Goal: Task Accomplishment & Management: Manage account settings

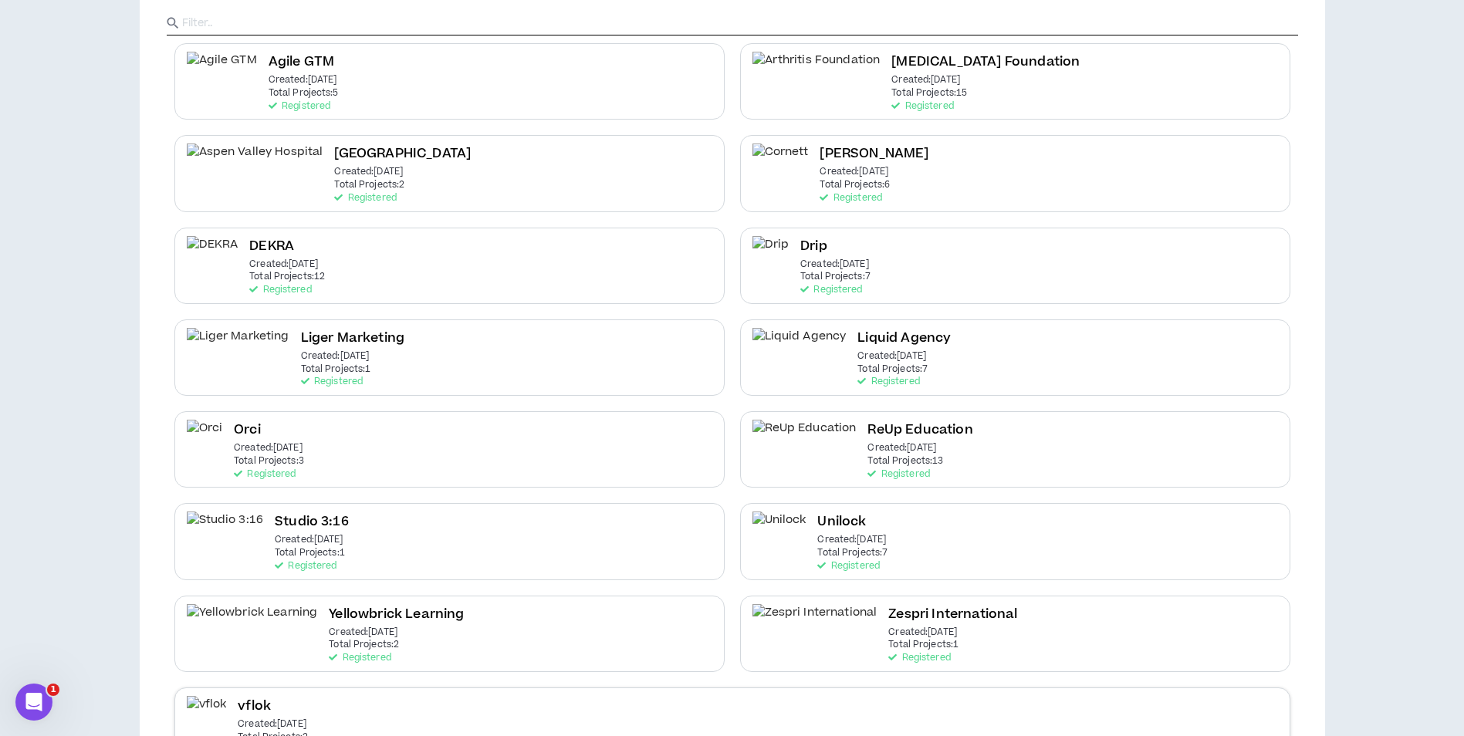
click at [519, 701] on div "vflok Created: [DATE] Total Projects: 2 Registered" at bounding box center [732, 726] width 1116 height 76
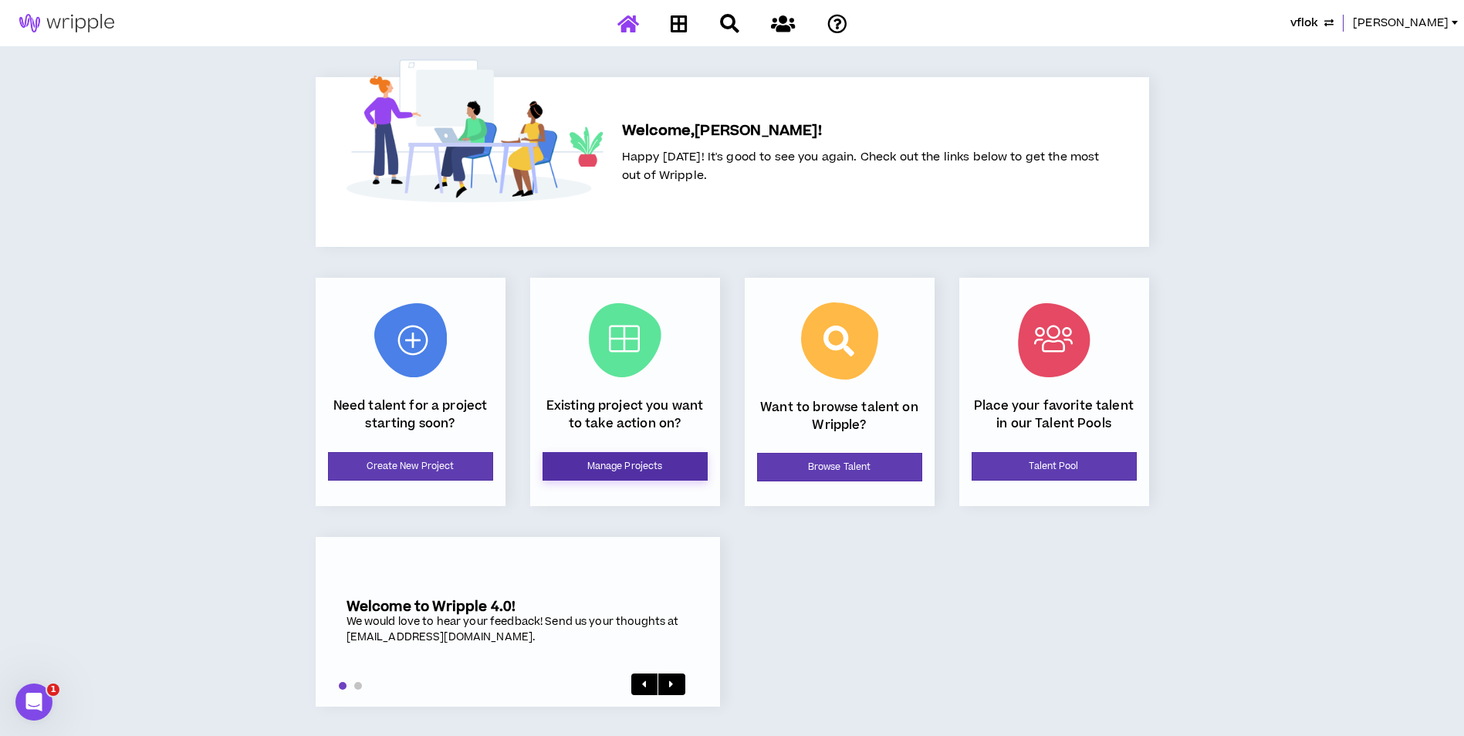
click at [682, 471] on link "Manage Projects" at bounding box center [624, 466] width 165 height 29
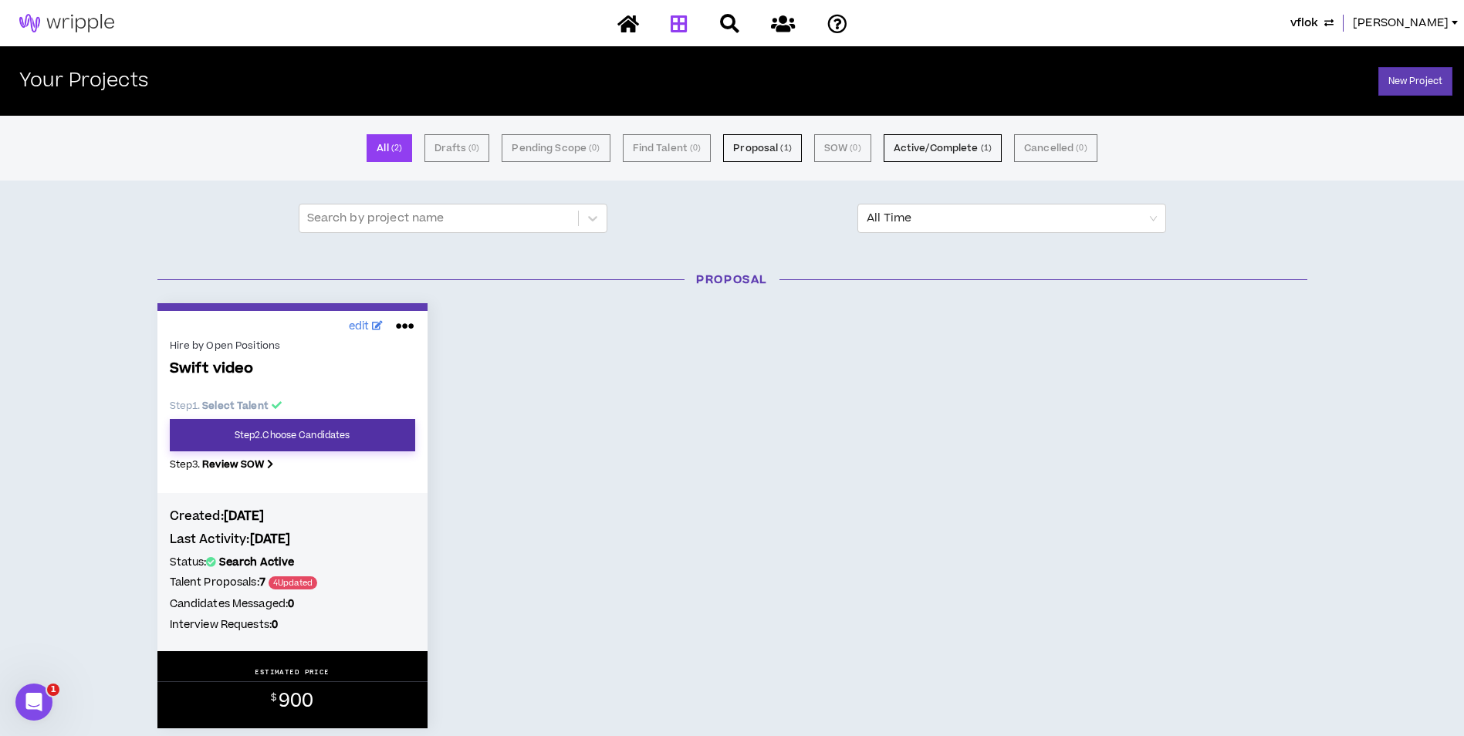
click at [357, 441] on link "Step 2 . Choose Candidates" at bounding box center [292, 435] width 245 height 32
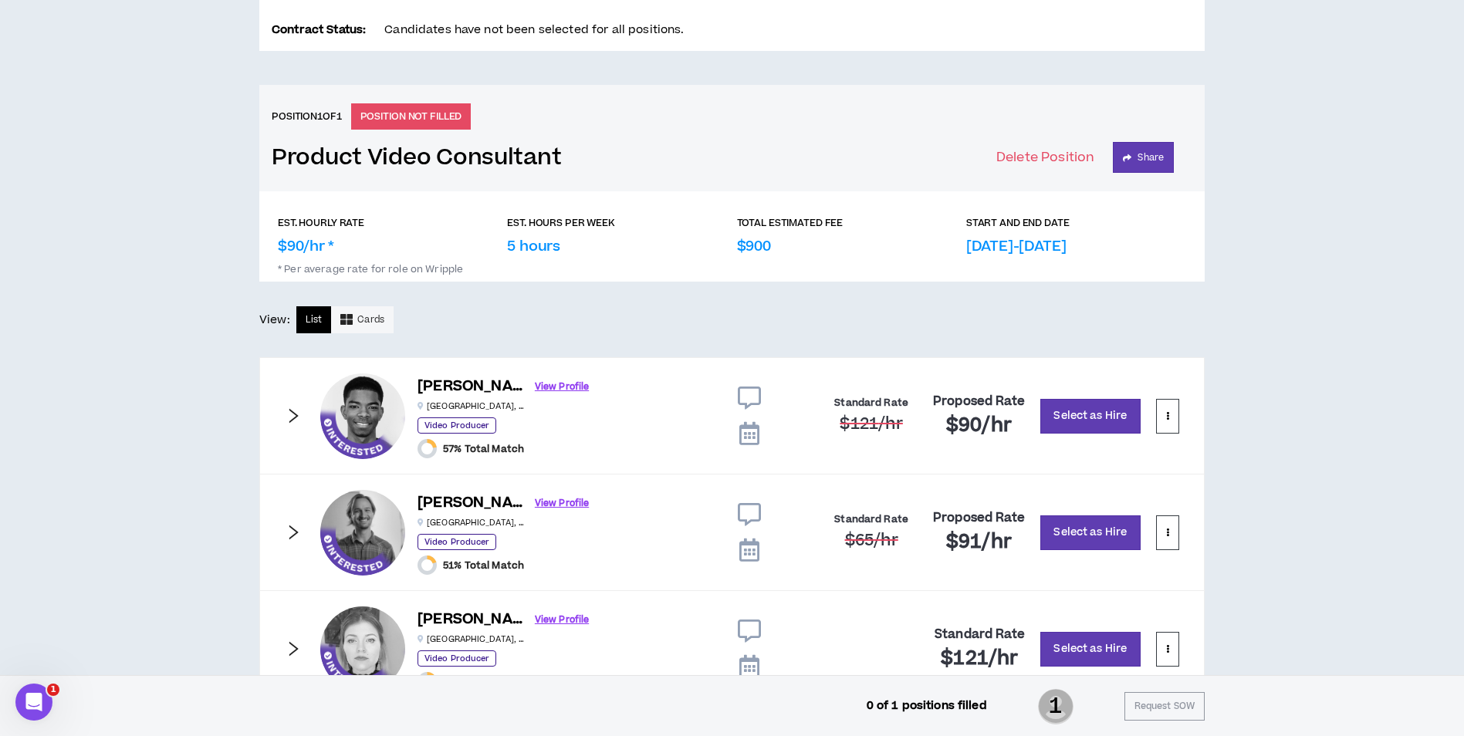
scroll to position [610, 0]
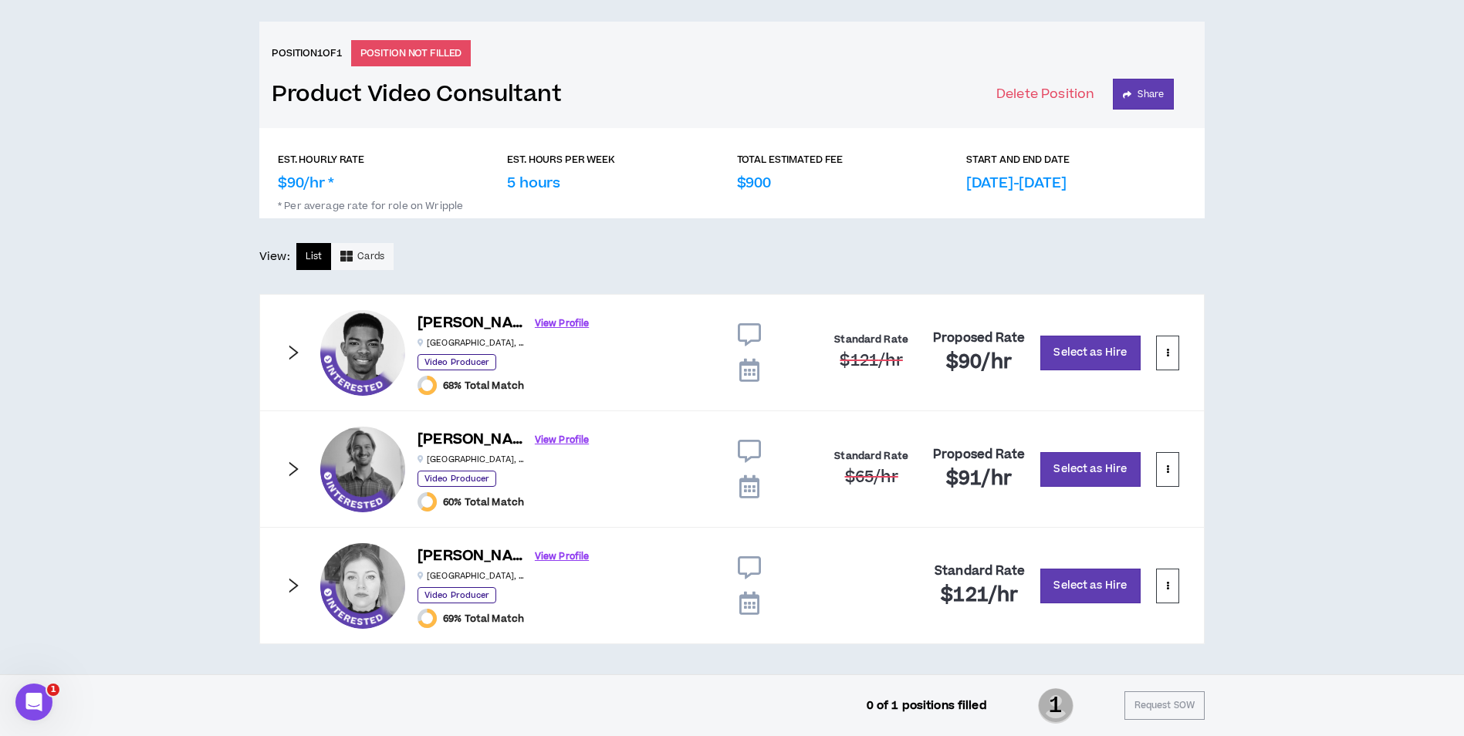
click at [752, 338] on icon at bounding box center [749, 334] width 23 height 23
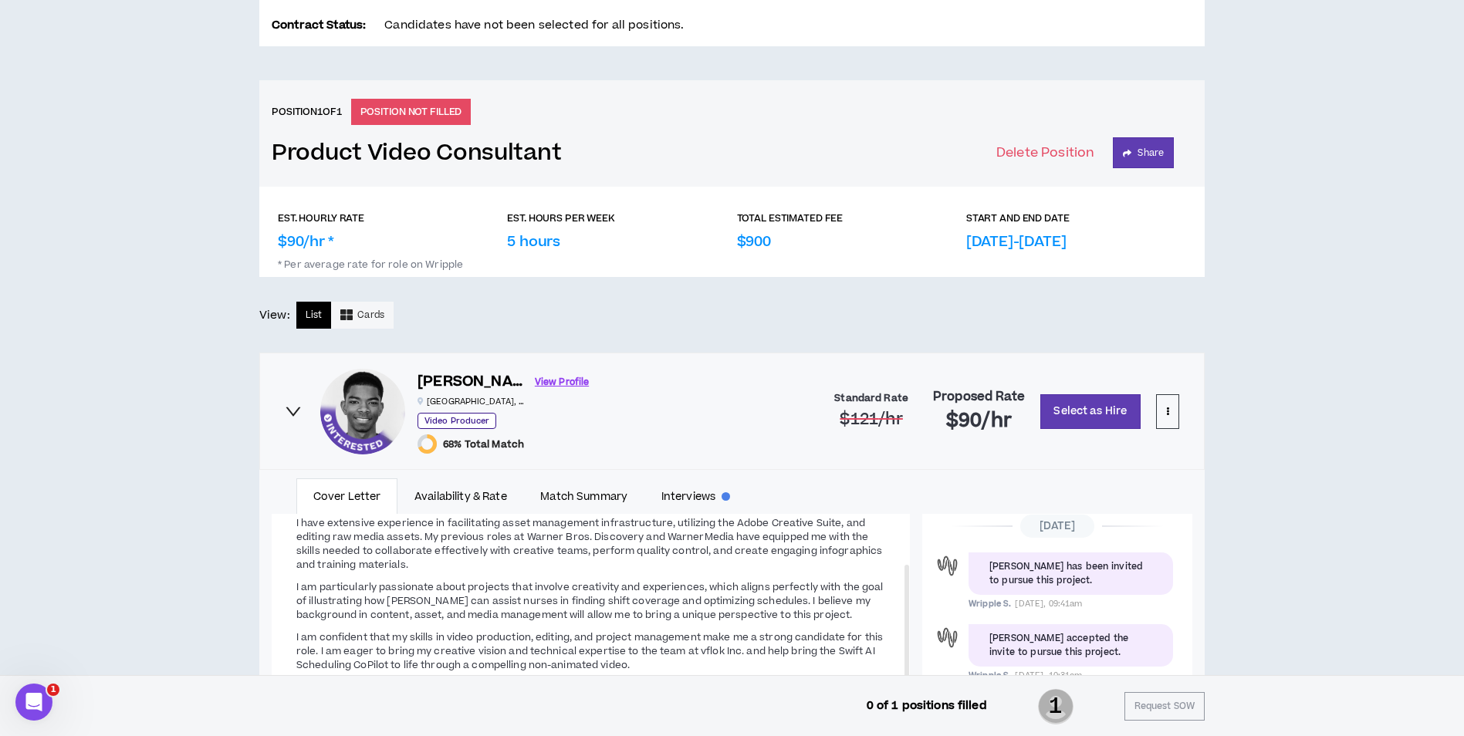
scroll to position [677, 0]
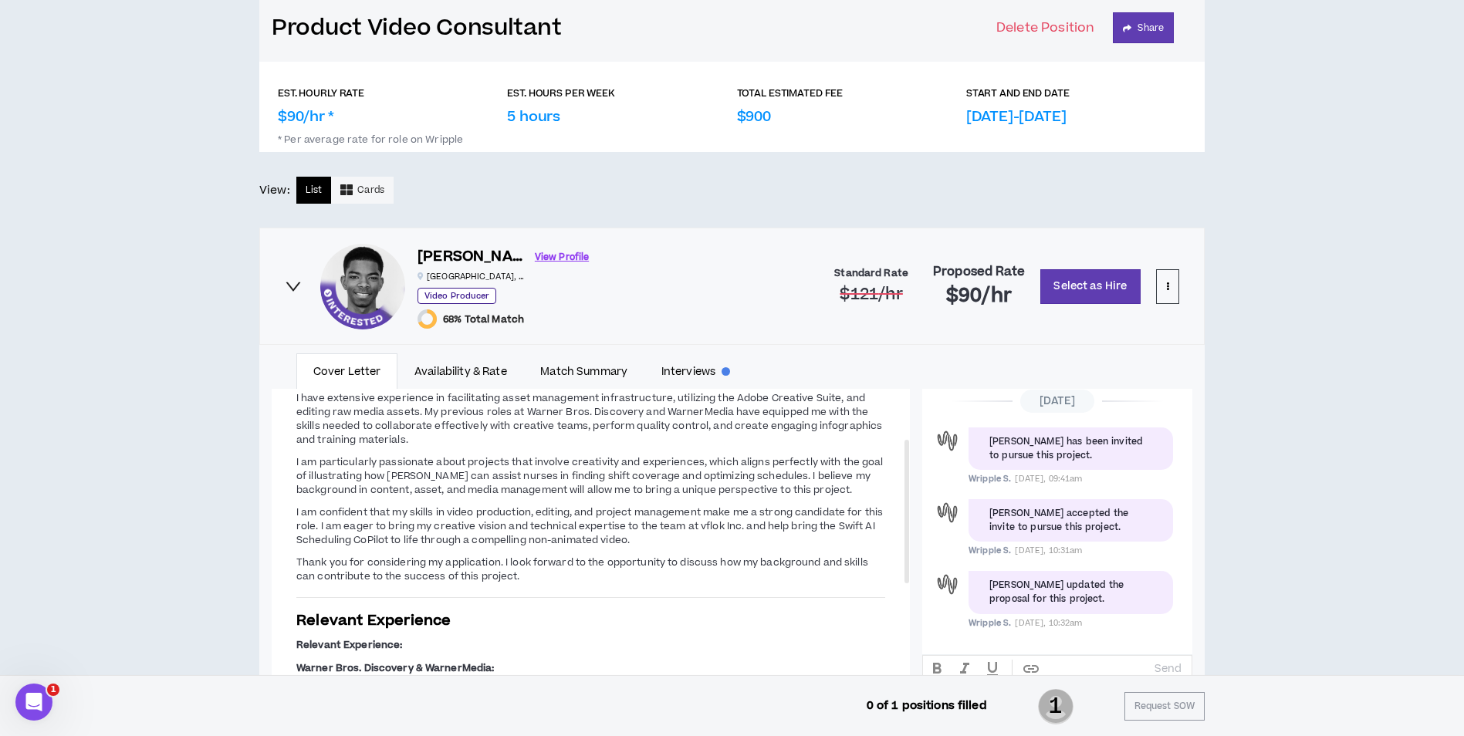
click at [285, 287] on icon "right" at bounding box center [293, 286] width 17 height 17
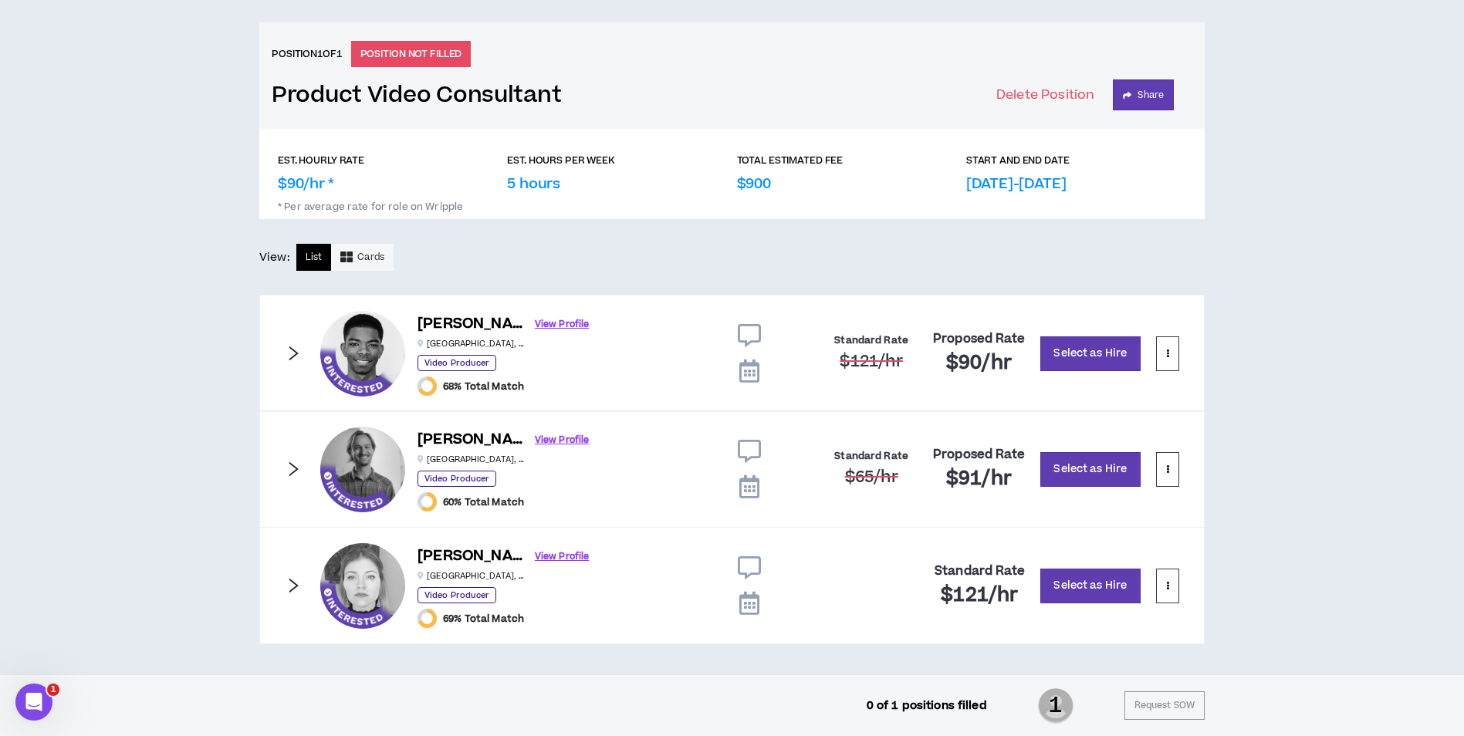
scroll to position [610, 0]
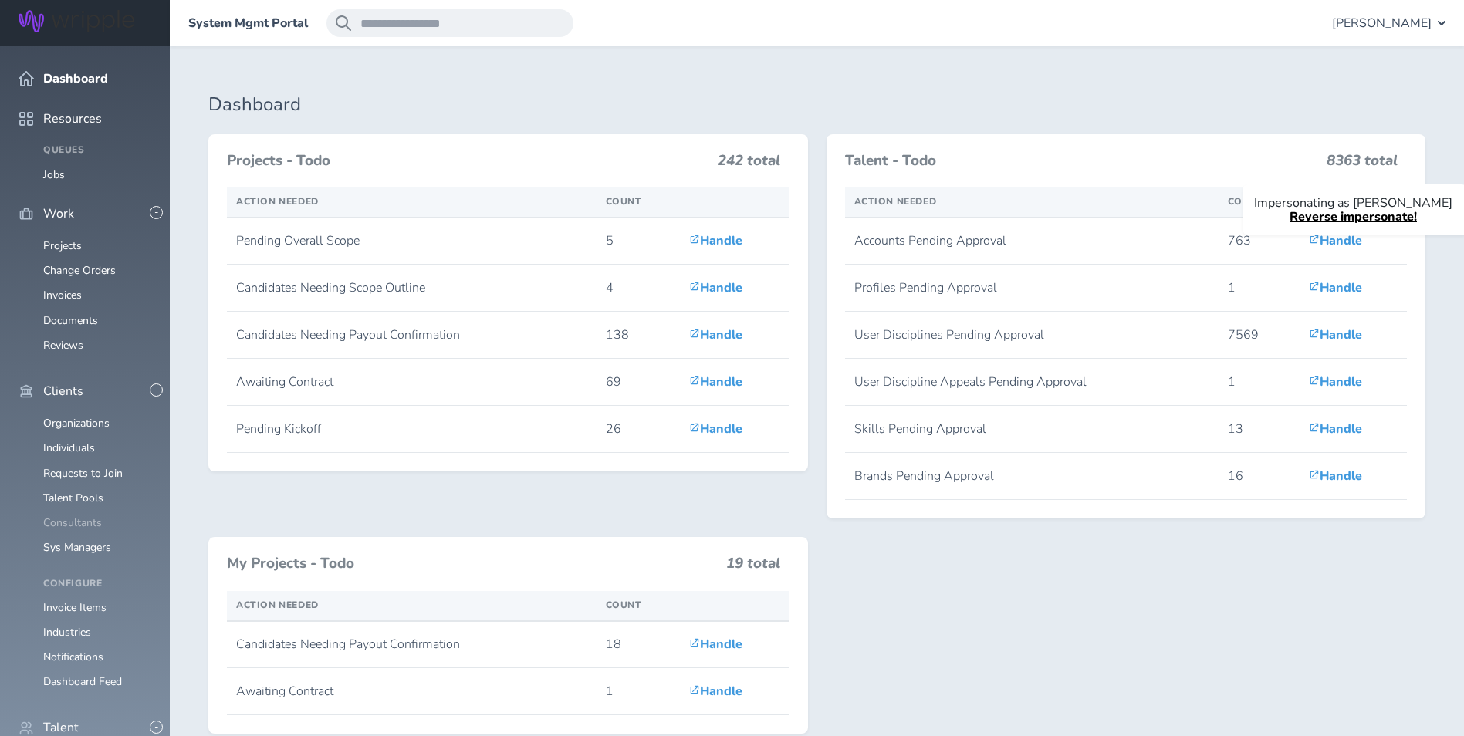
click at [73, 515] on link "Consultants" at bounding box center [72, 522] width 59 height 15
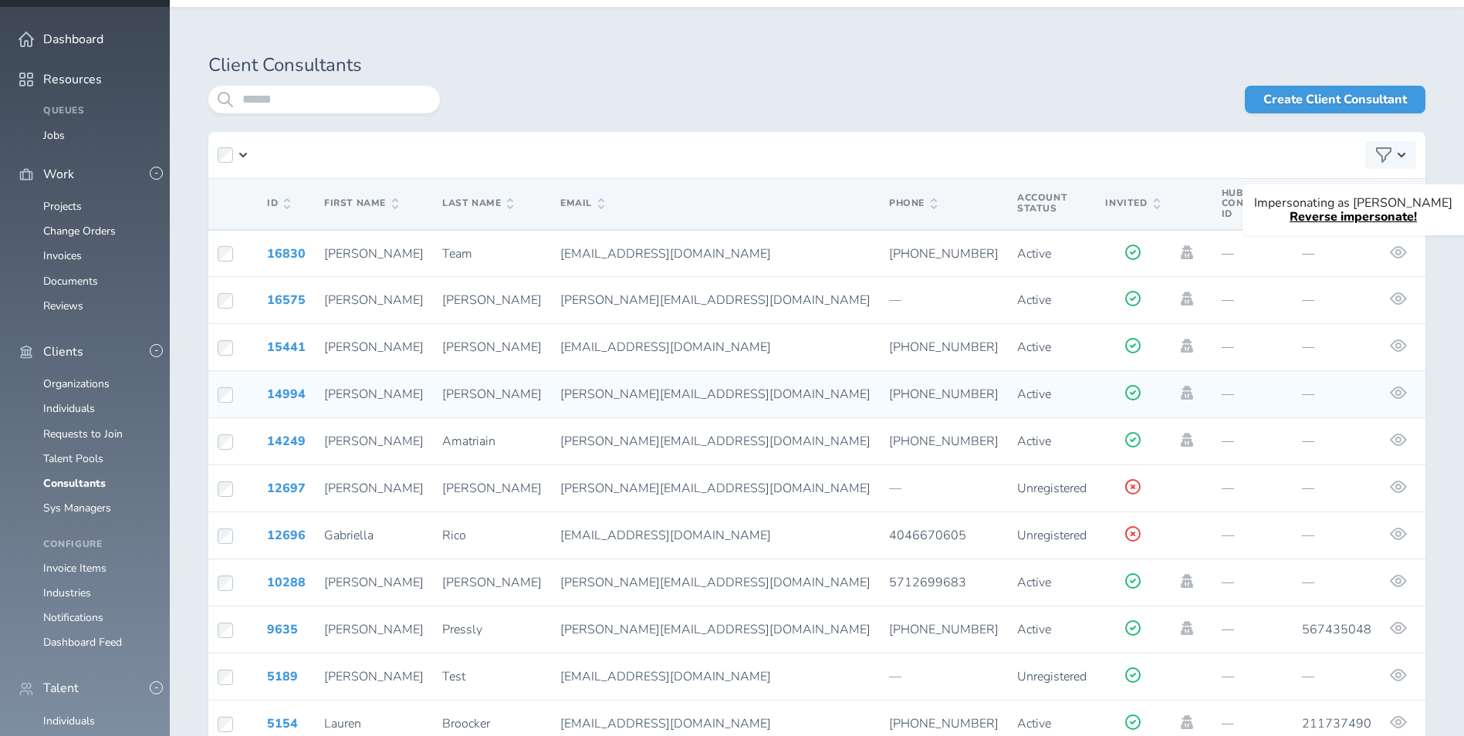
scroll to position [77, 0]
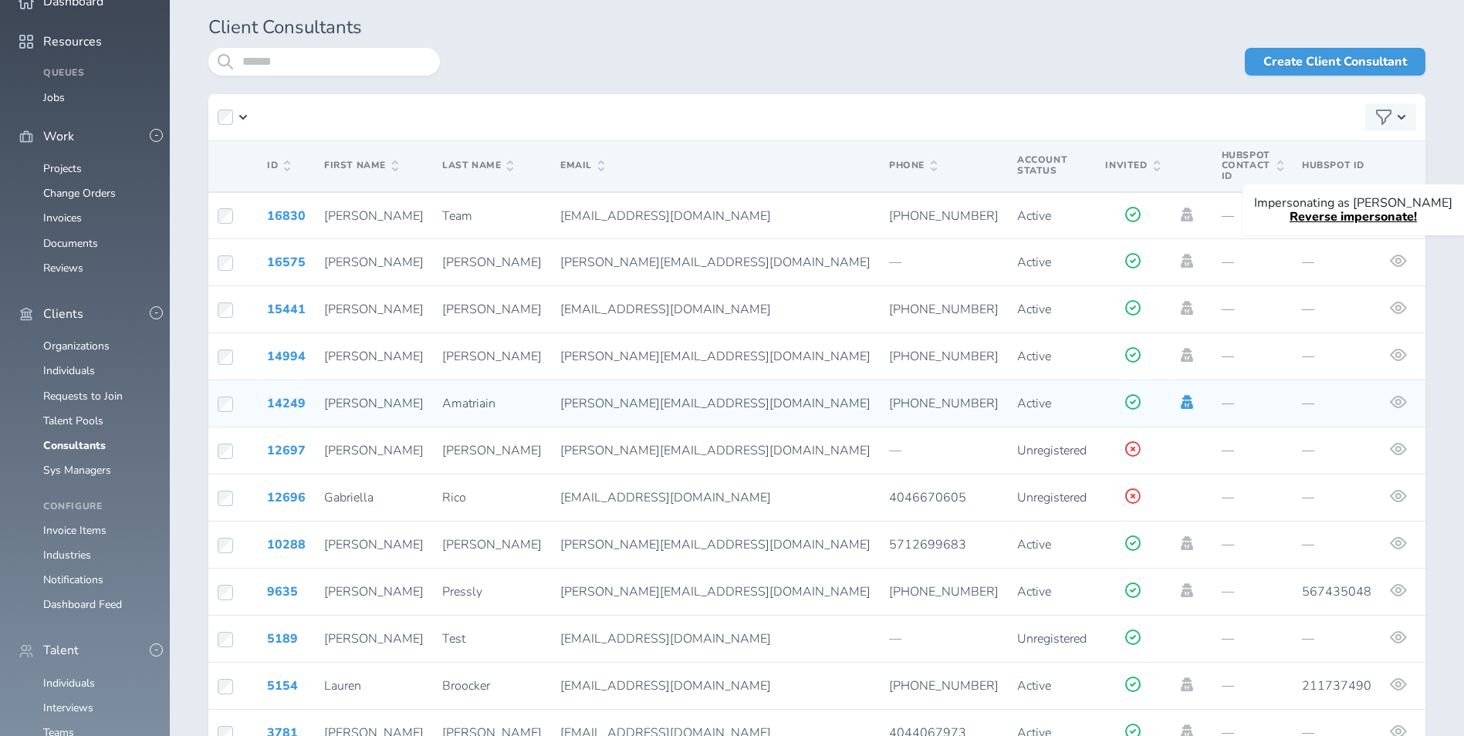
click at [1181, 395] on icon at bounding box center [1187, 402] width 12 height 14
